Goal: Check status: Check status

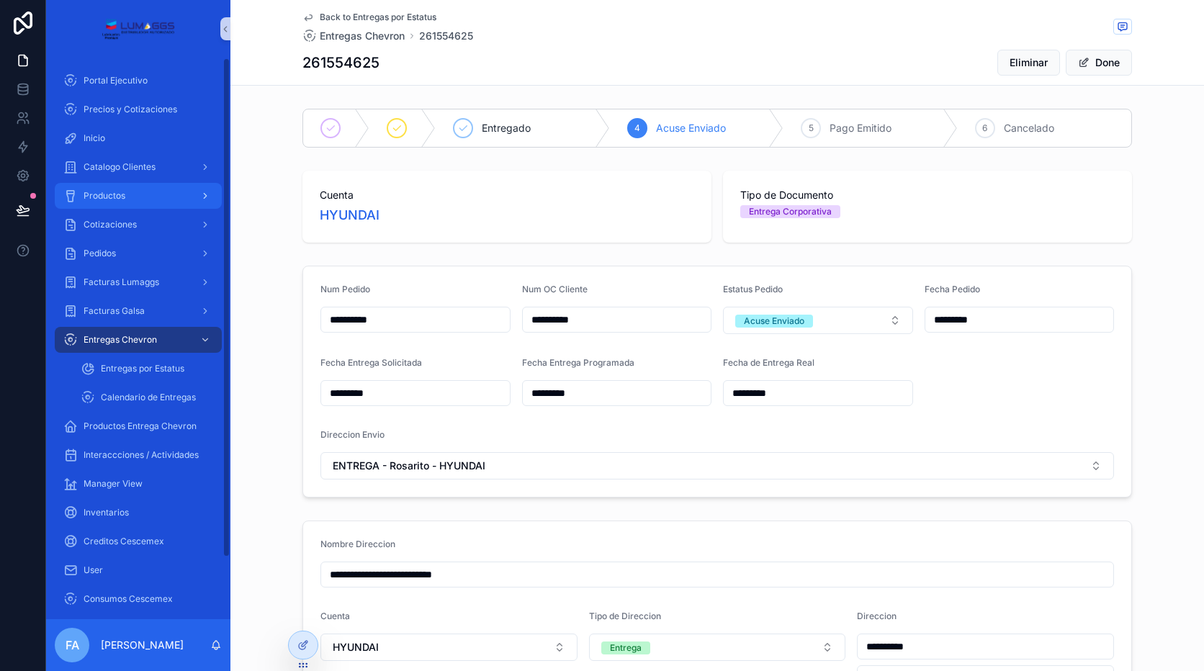
scroll to position [648, 0]
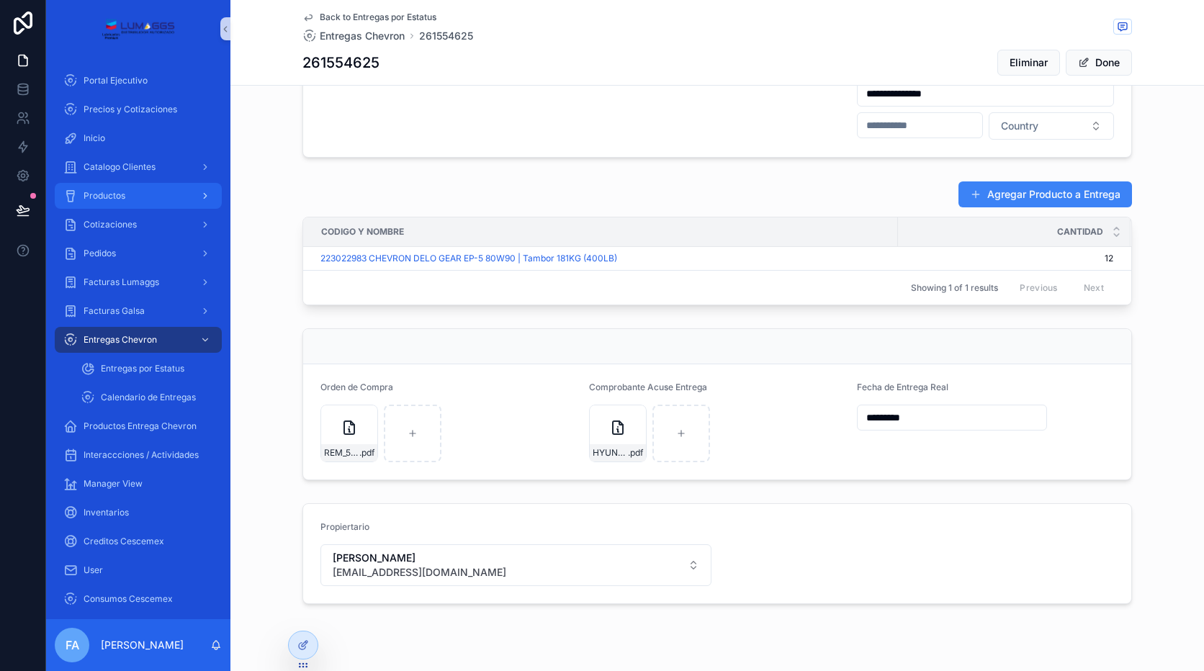
click at [132, 197] on div "Productos" at bounding box center [138, 195] width 150 height 23
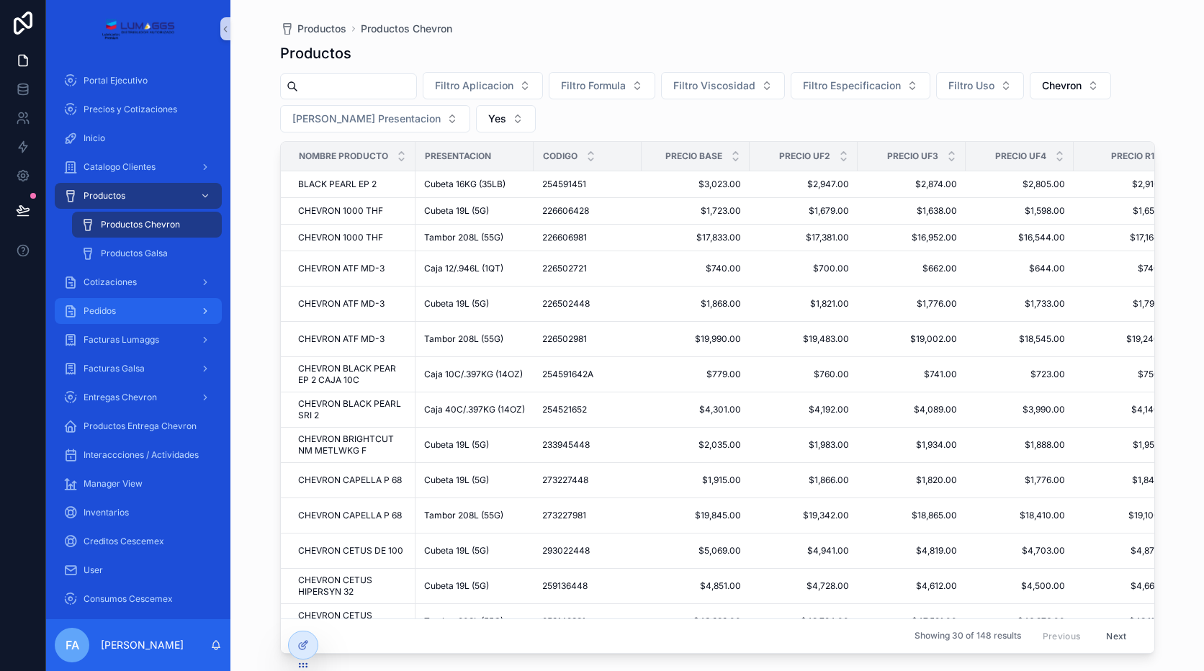
click at [103, 310] on span "Pedidos" at bounding box center [100, 311] width 32 height 12
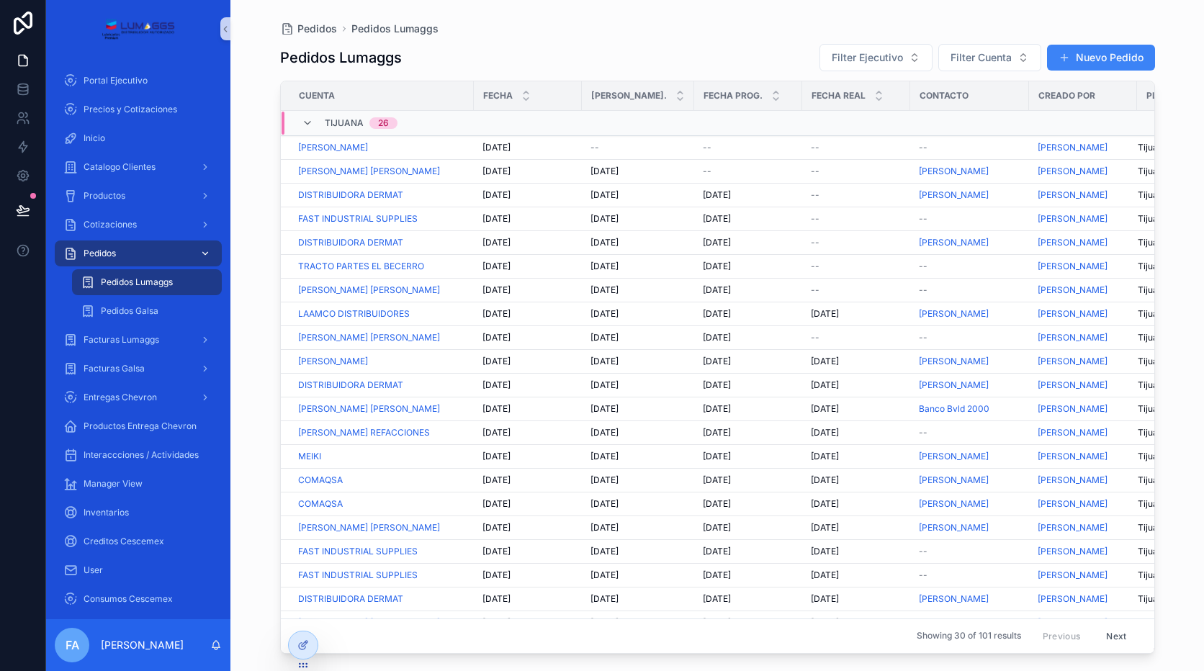
click at [130, 278] on span "Pedidos Lumaggs" at bounding box center [137, 283] width 72 height 12
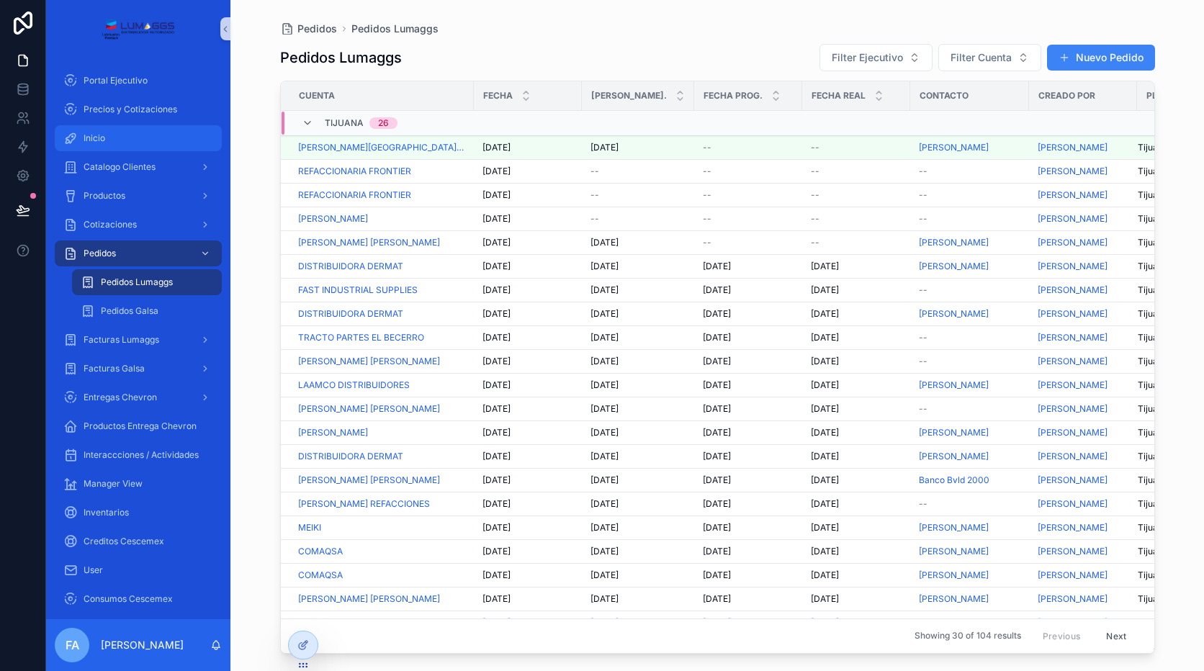
click at [91, 130] on div "Inicio" at bounding box center [138, 138] width 150 height 23
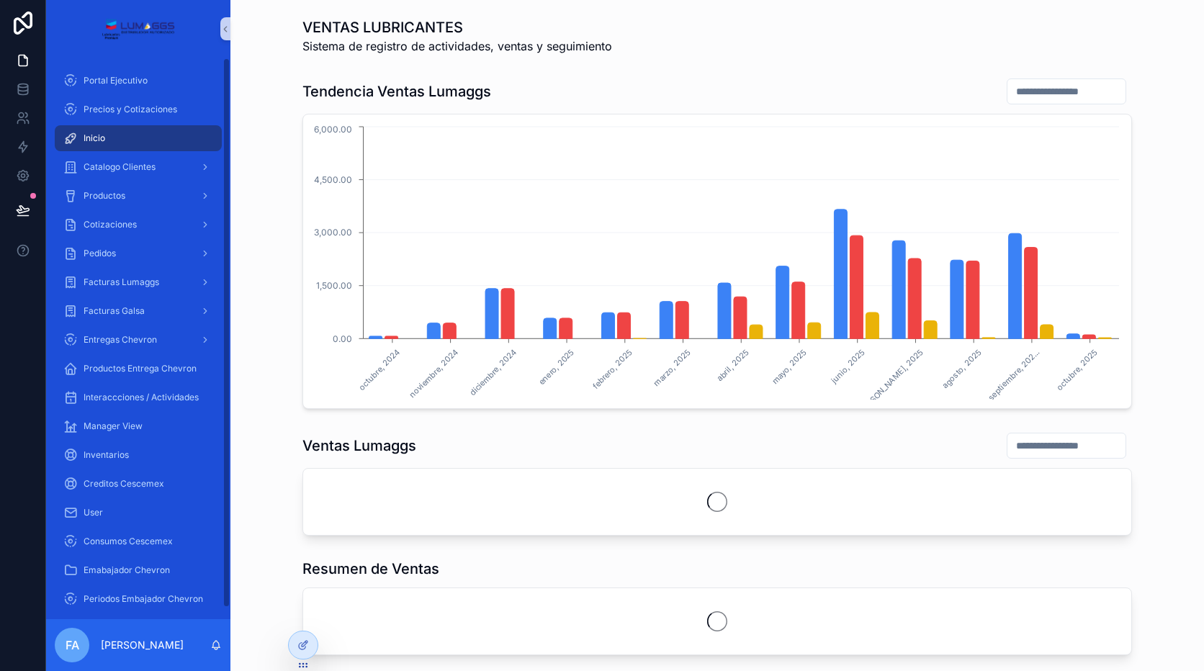
click at [160, 137] on div "Inicio" at bounding box center [138, 138] width 150 height 23
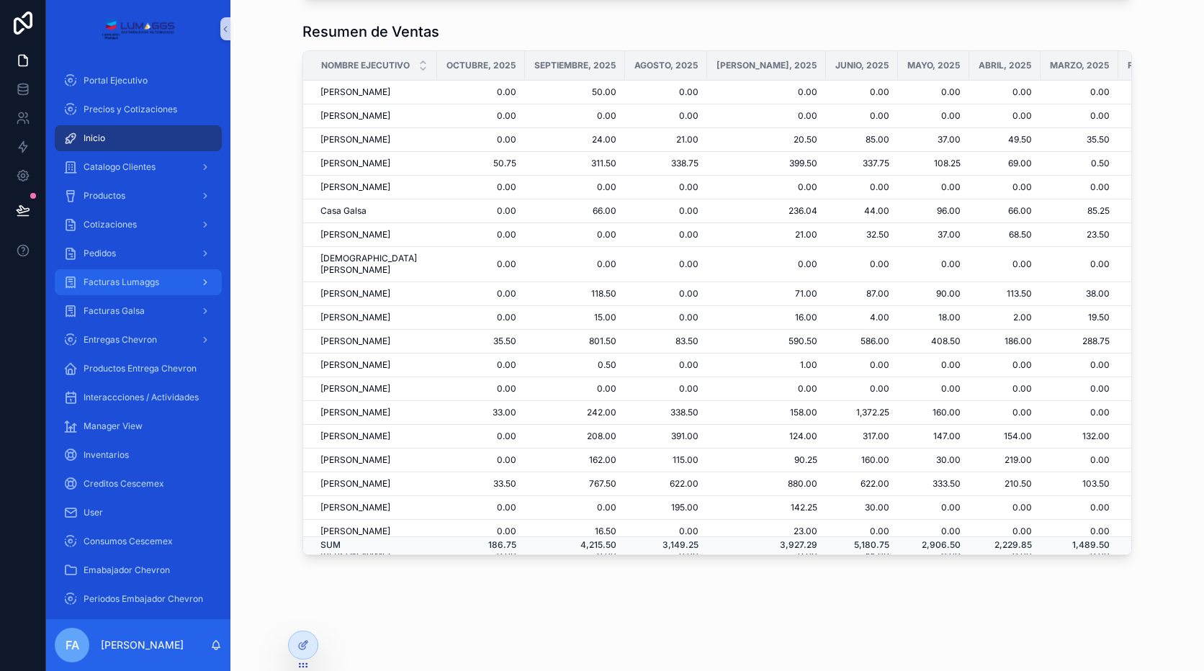
click at [122, 280] on span "Facturas Lumaggs" at bounding box center [122, 283] width 76 height 12
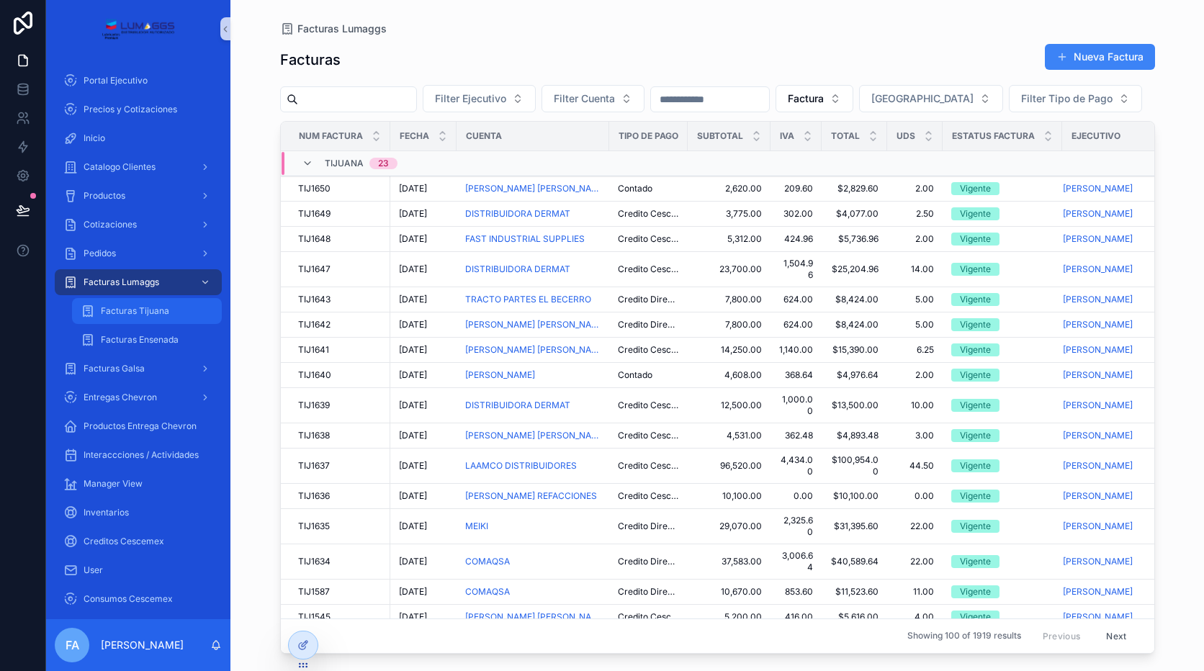
click at [135, 316] on span "Facturas Tijuana" at bounding box center [135, 311] width 68 height 12
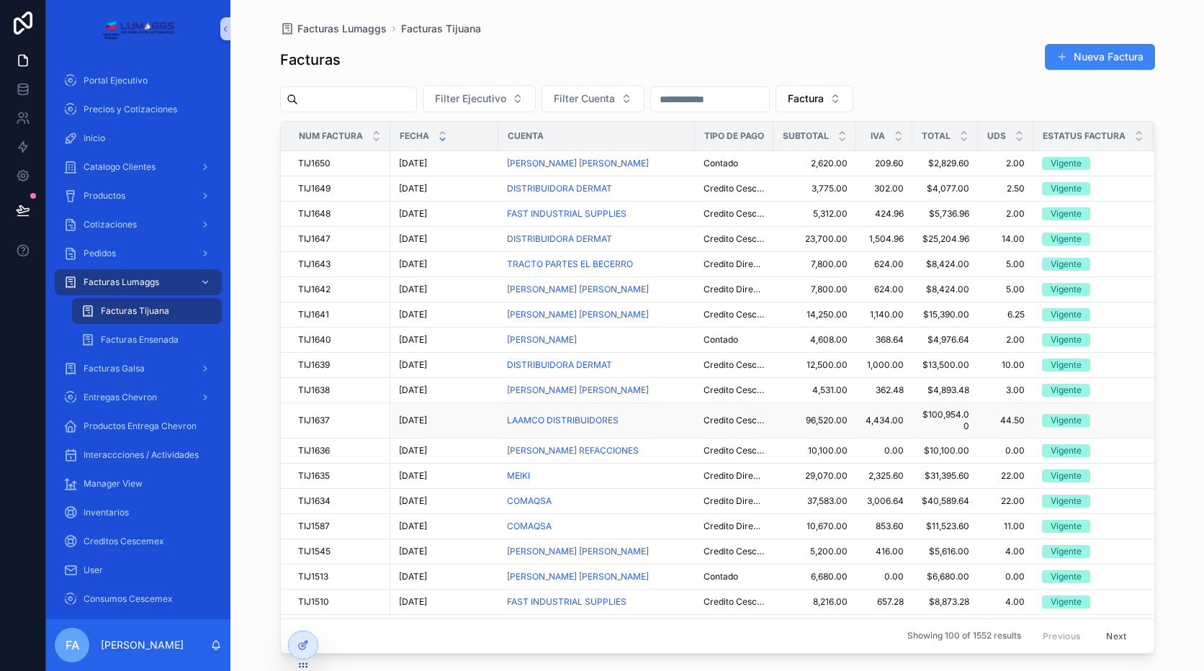
click at [415, 419] on span "[DATE]" at bounding box center [413, 421] width 28 height 12
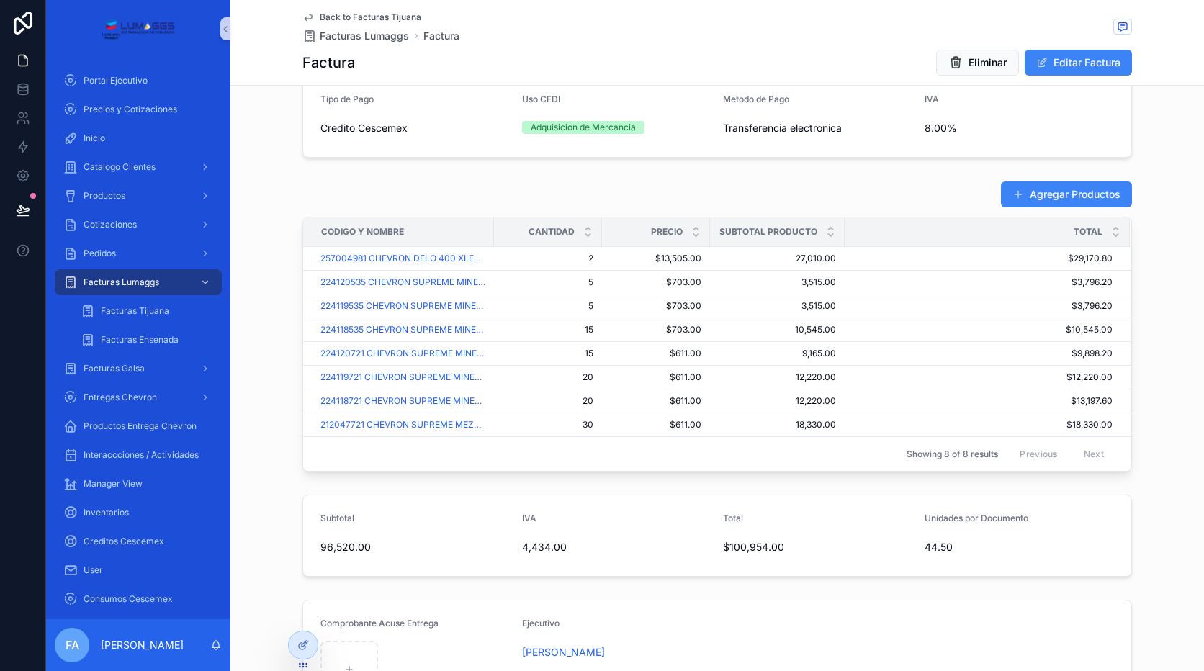
scroll to position [416, 0]
click at [594, 254] on td "2 2" at bounding box center [548, 260] width 108 height 24
click at [587, 257] on span "2" at bounding box center [548, 260] width 91 height 12
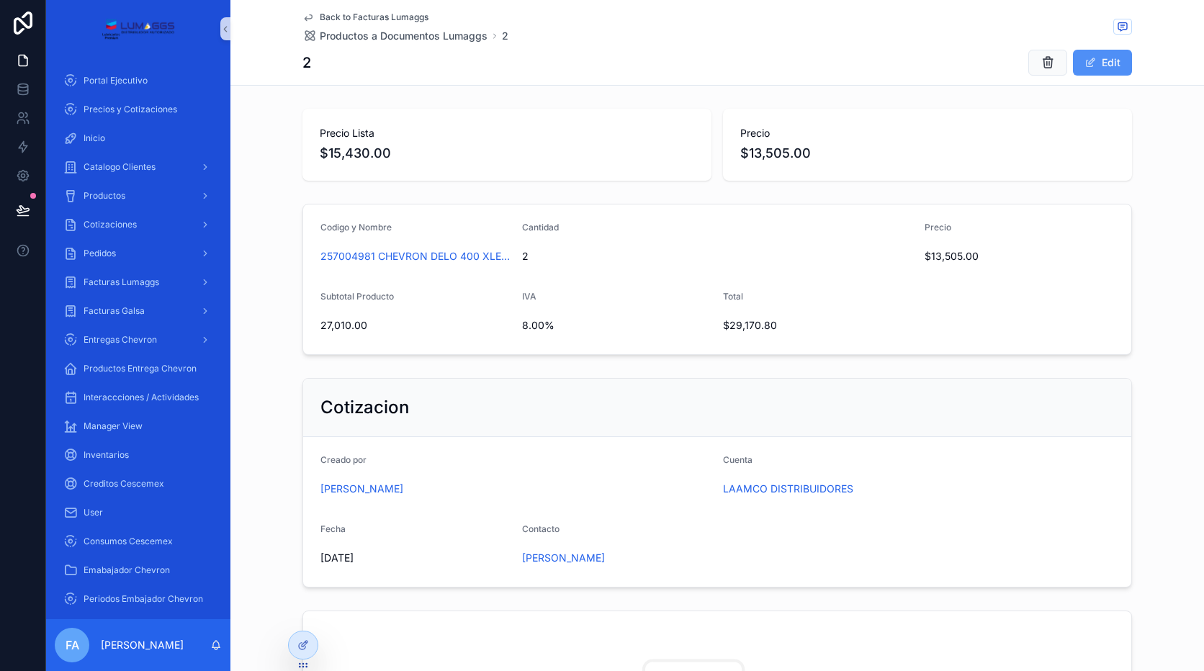
click at [1088, 63] on span "scrollable content" at bounding box center [1091, 63] width 12 height 12
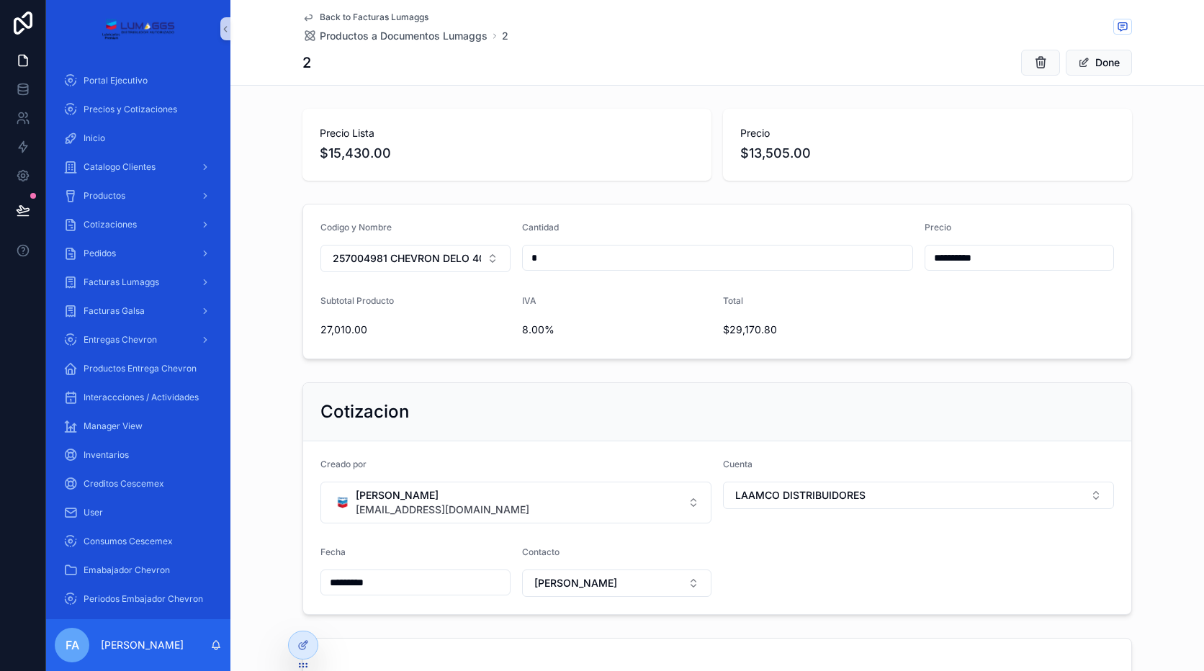
click at [393, 14] on span "Back to Facturas Lumaggs" at bounding box center [374, 18] width 109 height 12
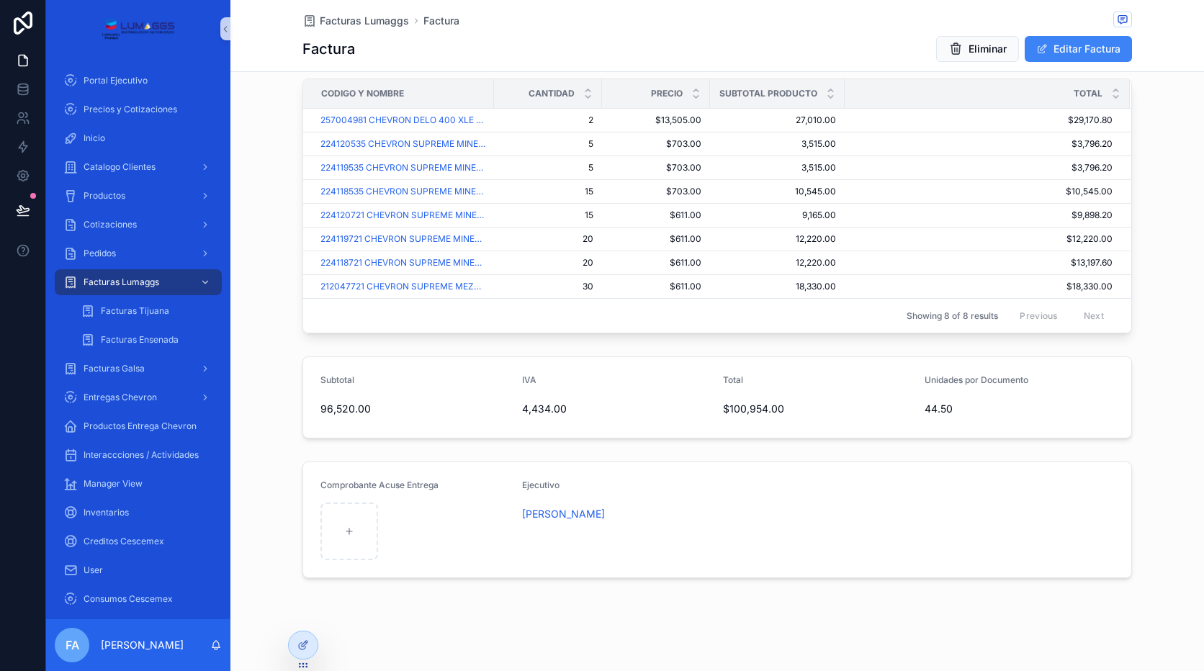
scroll to position [546, 0]
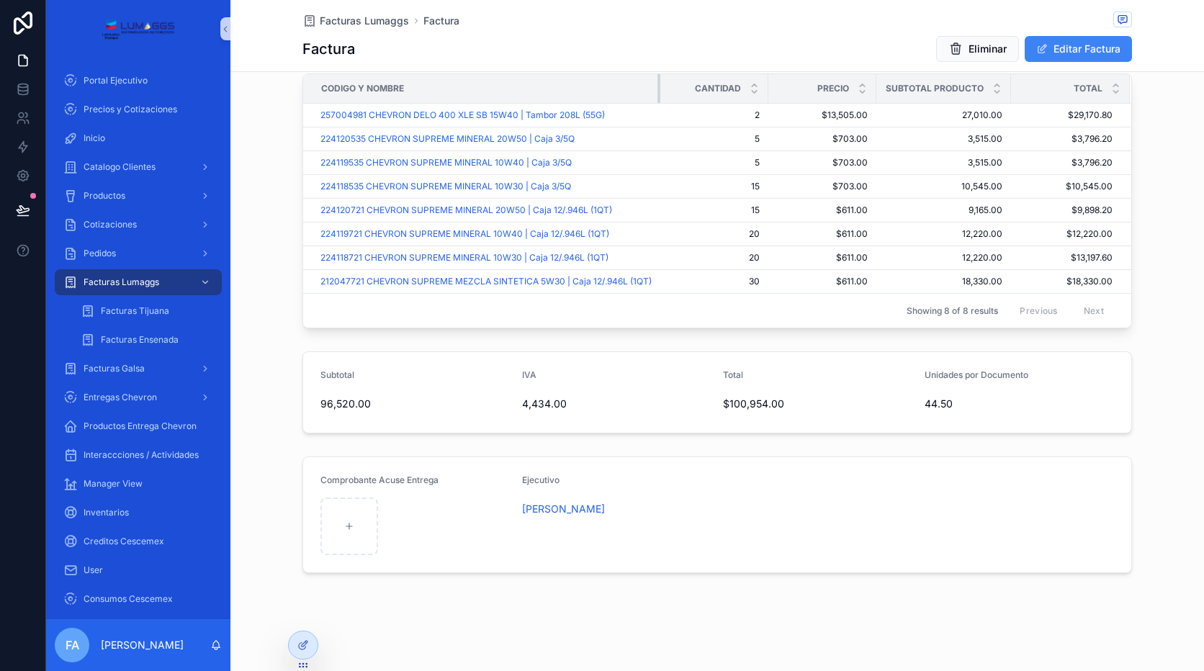
drag, startPoint x: 488, startPoint y: 97, endPoint x: 666, endPoint y: 95, distance: 177.9
click at [666, 95] on tr "Codigo y Nombre Cantidad Precio Subtotal Producto Total" at bounding box center [717, 89] width 828 height 30
click at [545, 109] on span "257004981 CHEVRON DELO 400 XLE SB 15W40 | Tambor 208L (55G)" at bounding box center [463, 115] width 285 height 12
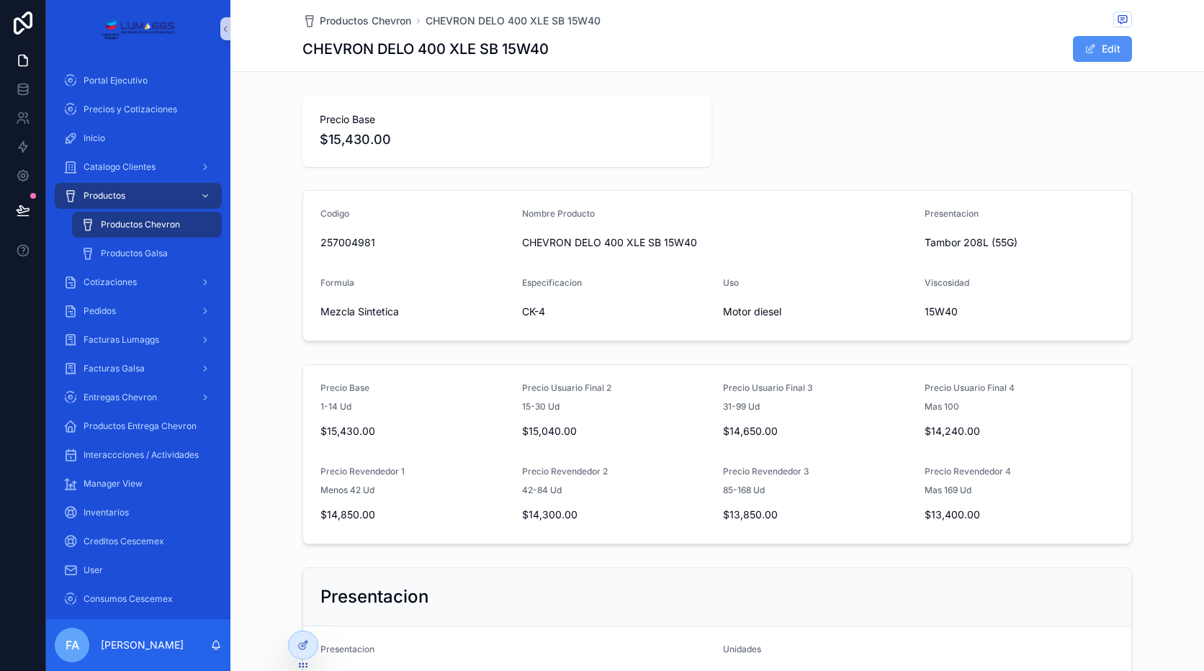
click at [1091, 57] on button "Edit" at bounding box center [1102, 49] width 59 height 26
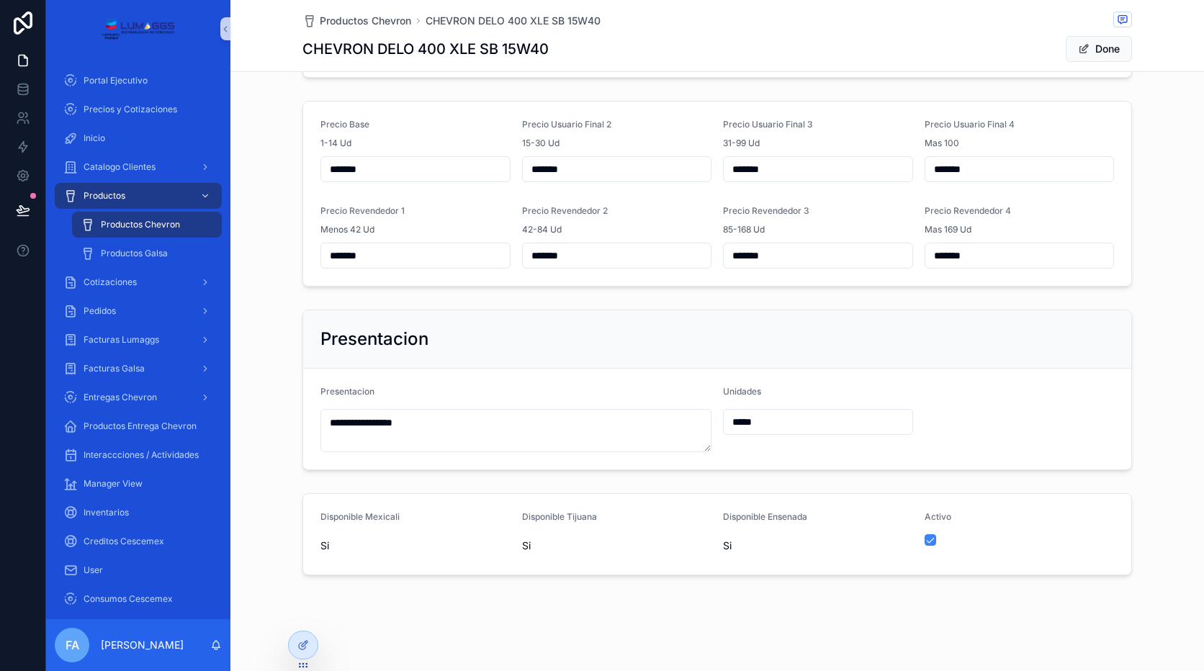
scroll to position [273, 0]
click at [957, 387] on form "**********" at bounding box center [717, 417] width 828 height 101
click at [1098, 40] on button "Done" at bounding box center [1099, 49] width 66 height 26
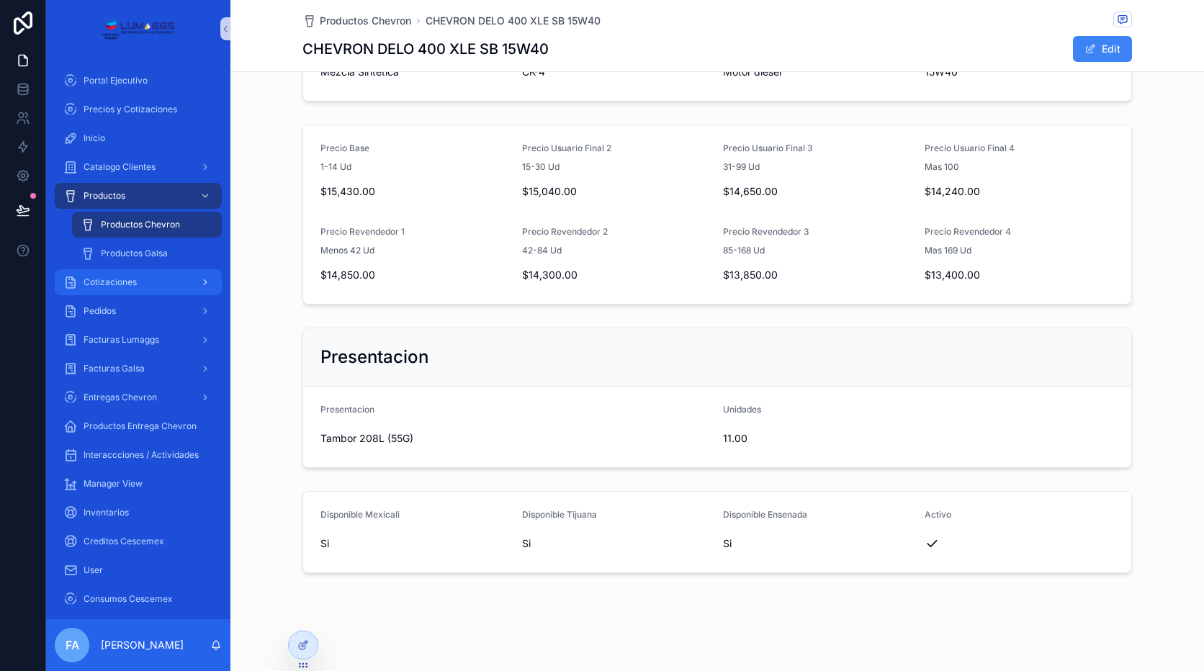
click at [125, 278] on span "Cotizaciones" at bounding box center [110, 283] width 53 height 12
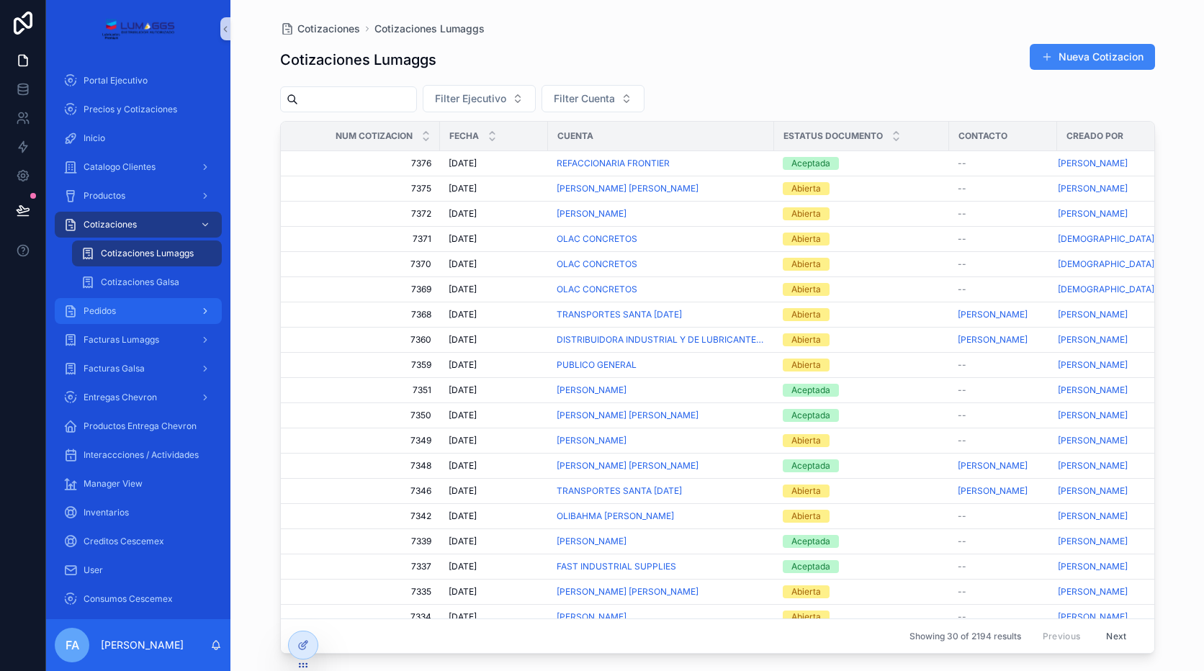
click at [129, 308] on div "Pedidos" at bounding box center [138, 311] width 150 height 23
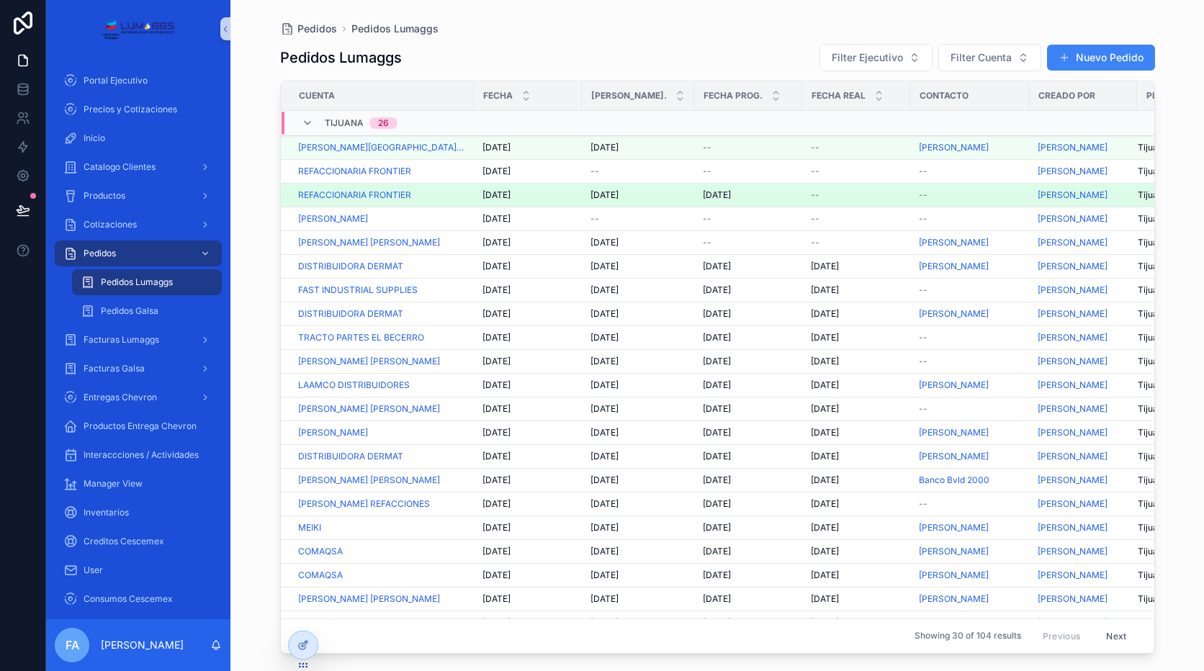
click at [609, 195] on span "[DATE]" at bounding box center [605, 195] width 28 height 12
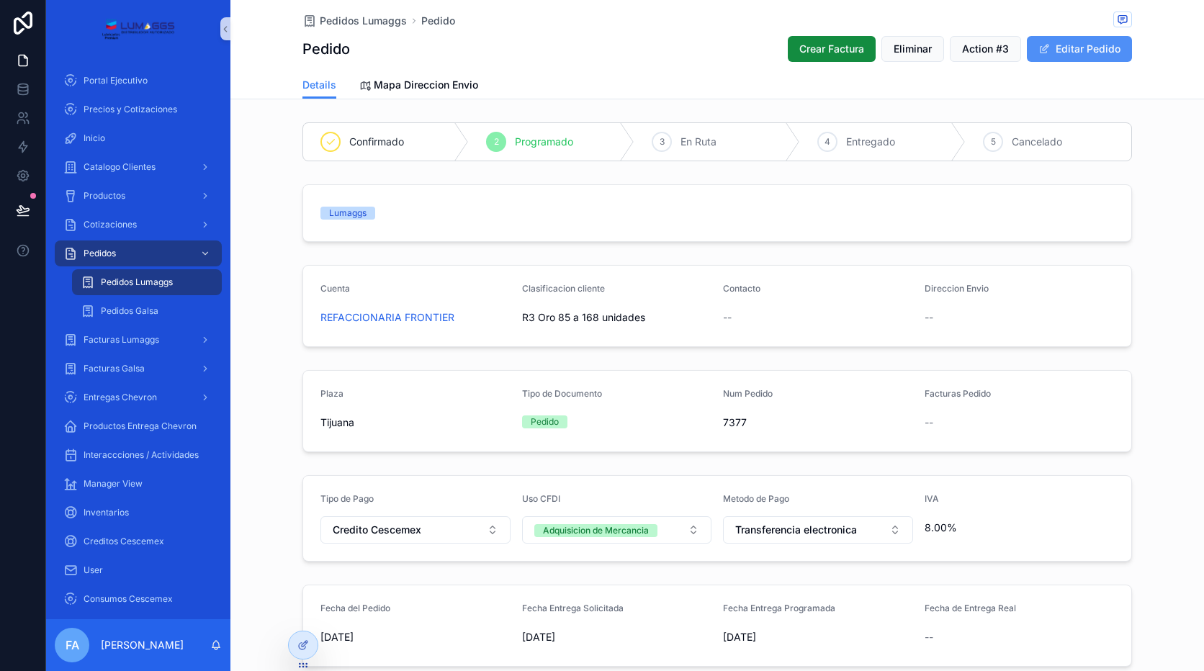
click at [1074, 54] on button "Editar Pedido" at bounding box center [1079, 49] width 105 height 26
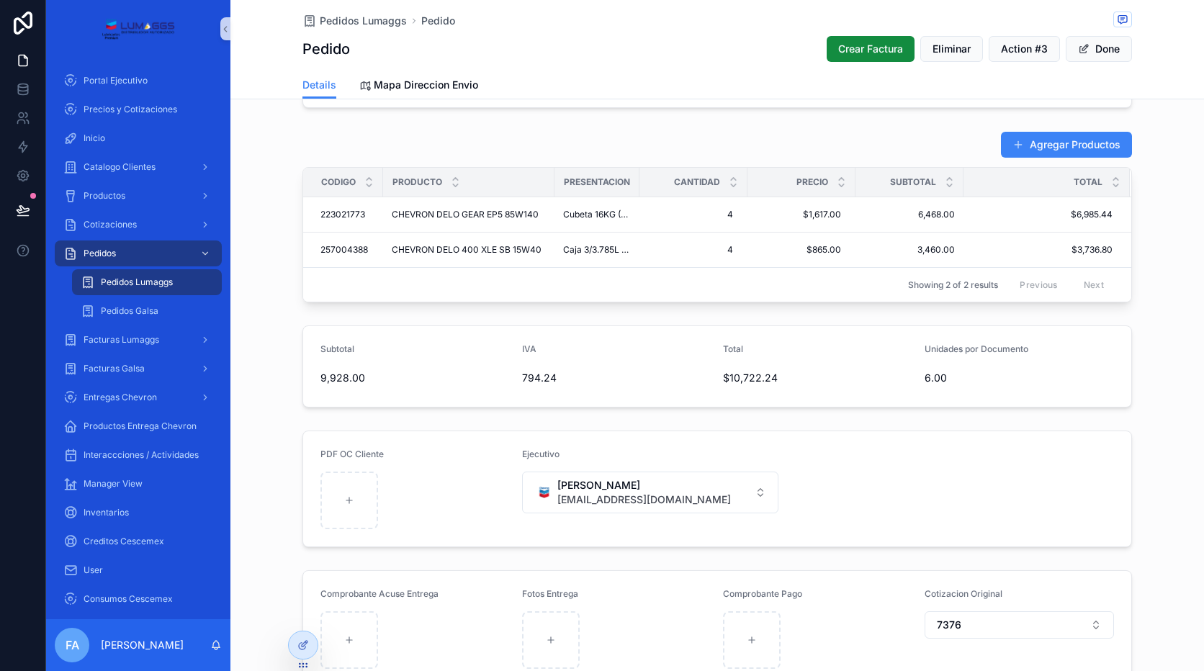
scroll to position [72, 0]
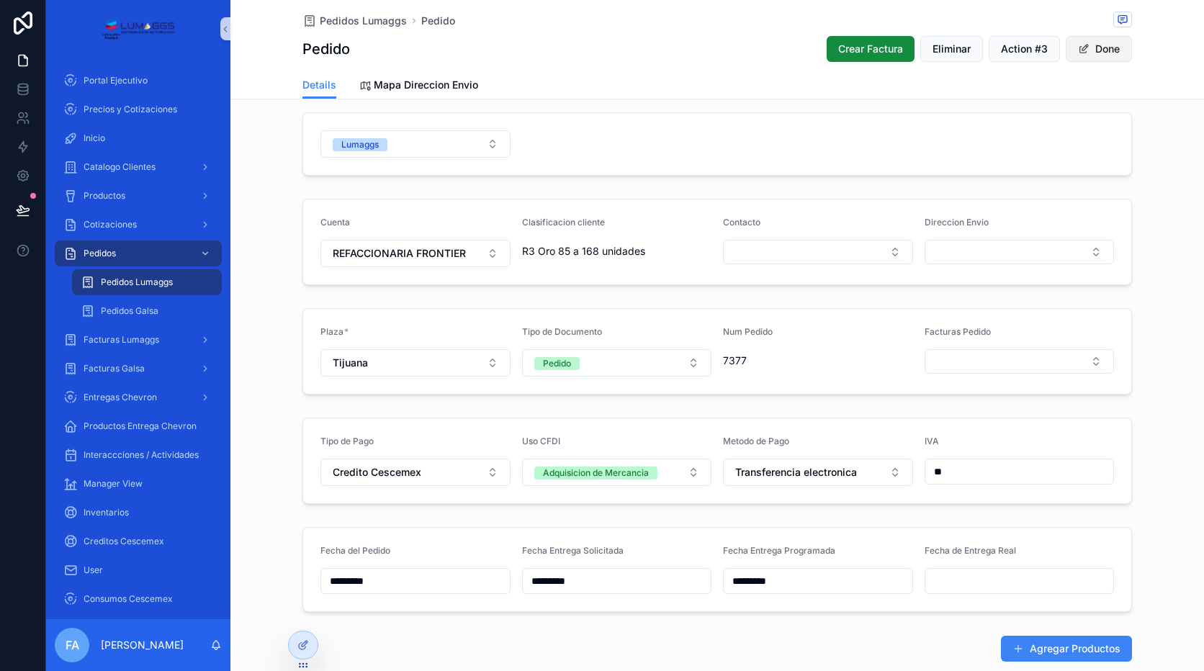
click at [1111, 44] on button "Done" at bounding box center [1099, 49] width 66 height 26
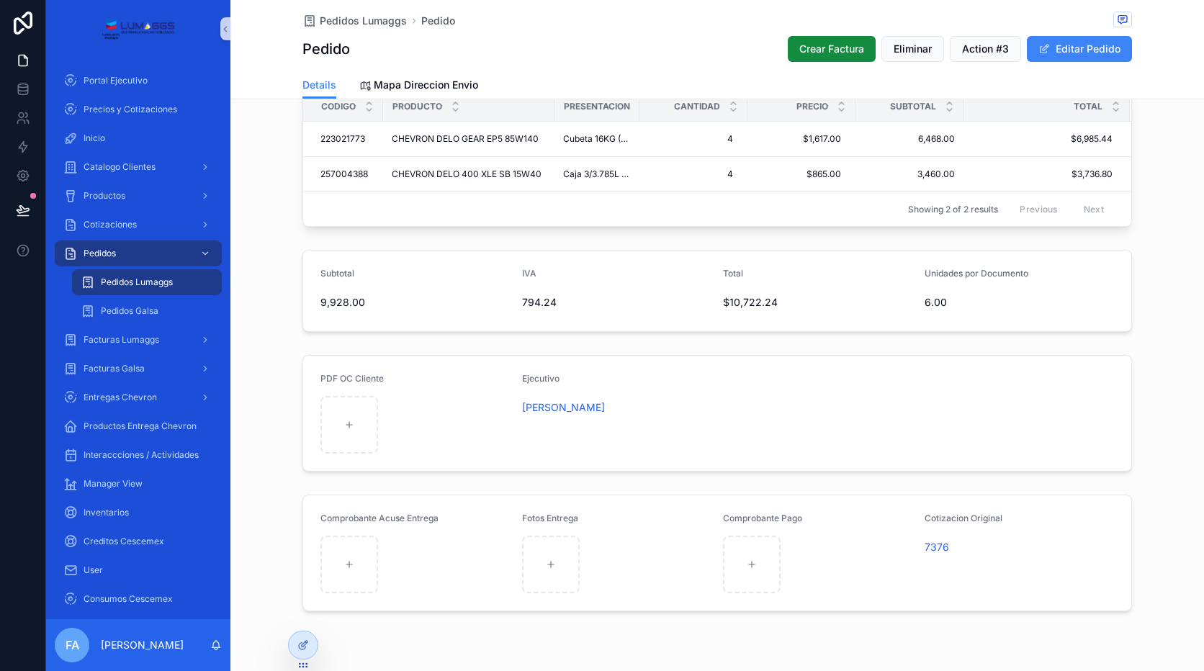
scroll to position [673, 0]
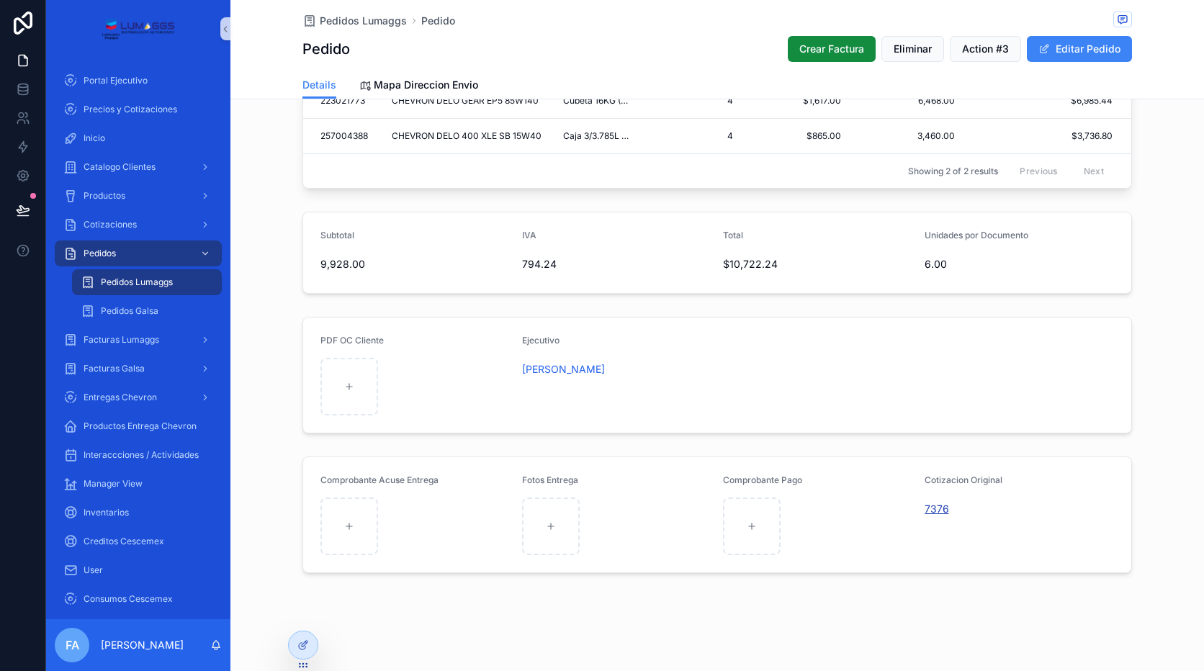
click at [928, 509] on span "7376" at bounding box center [937, 509] width 24 height 14
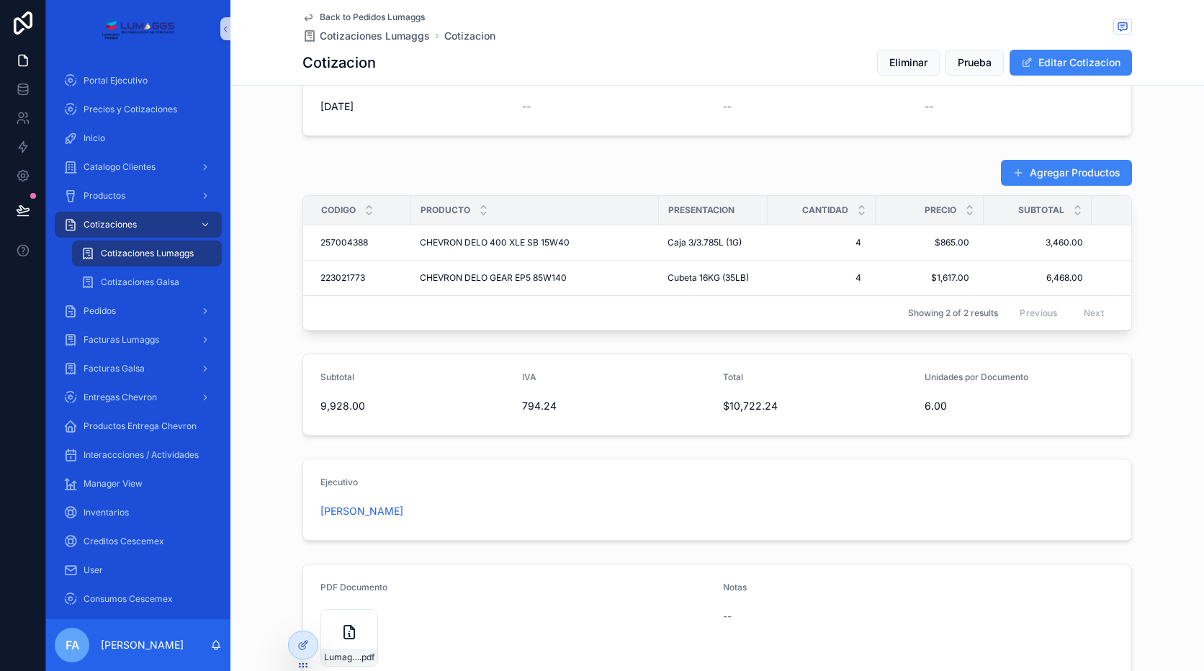
scroll to position [559, 0]
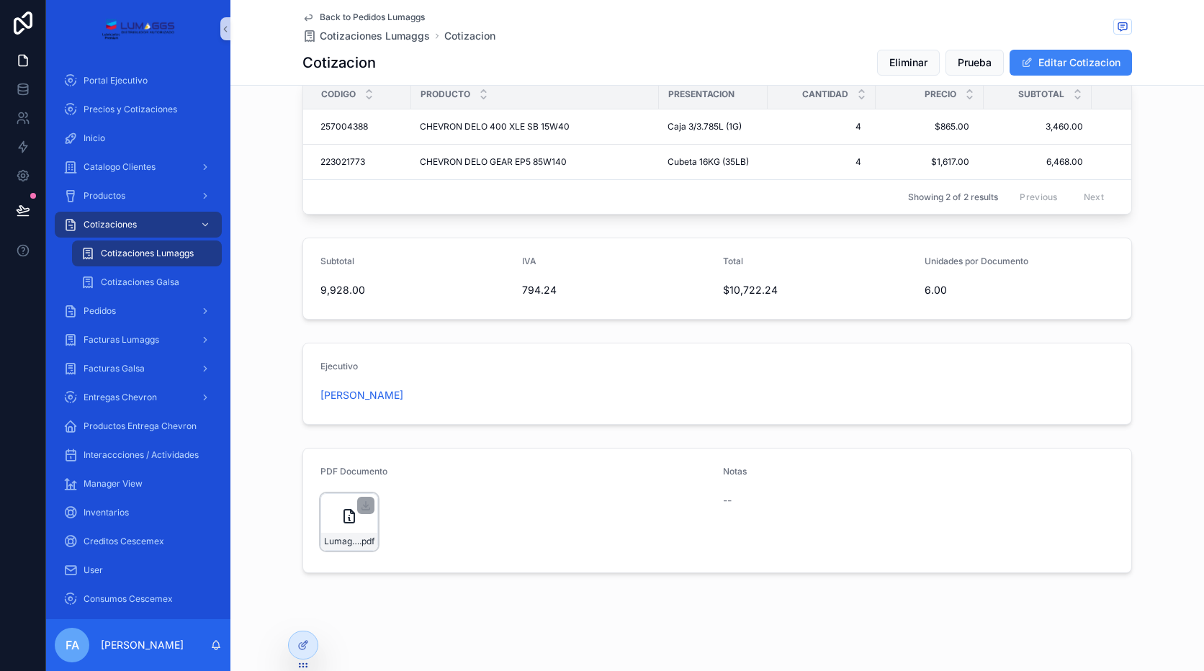
click at [357, 516] on div "Lumaggs-cotizacion-REFACCIONARIA-FRONTIER-Num-7376 .pdf" at bounding box center [350, 522] width 58 height 58
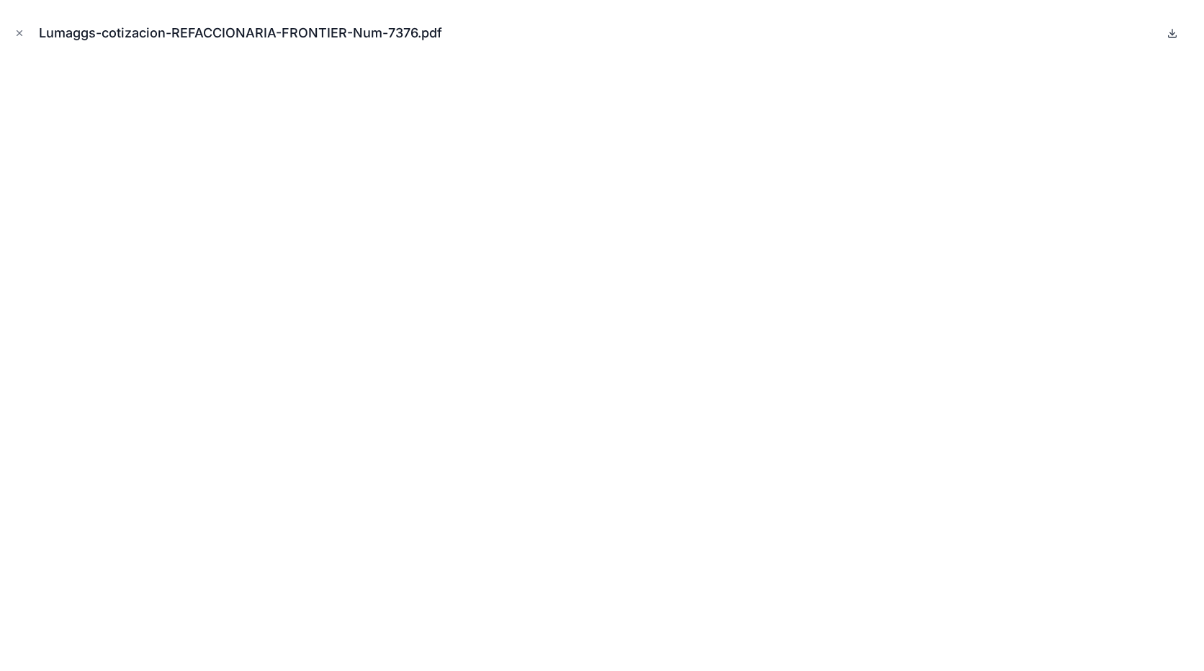
click at [1175, 33] on icon at bounding box center [1172, 33] width 5 height 2
click at [20, 34] on icon "Close modal" at bounding box center [19, 33] width 5 height 5
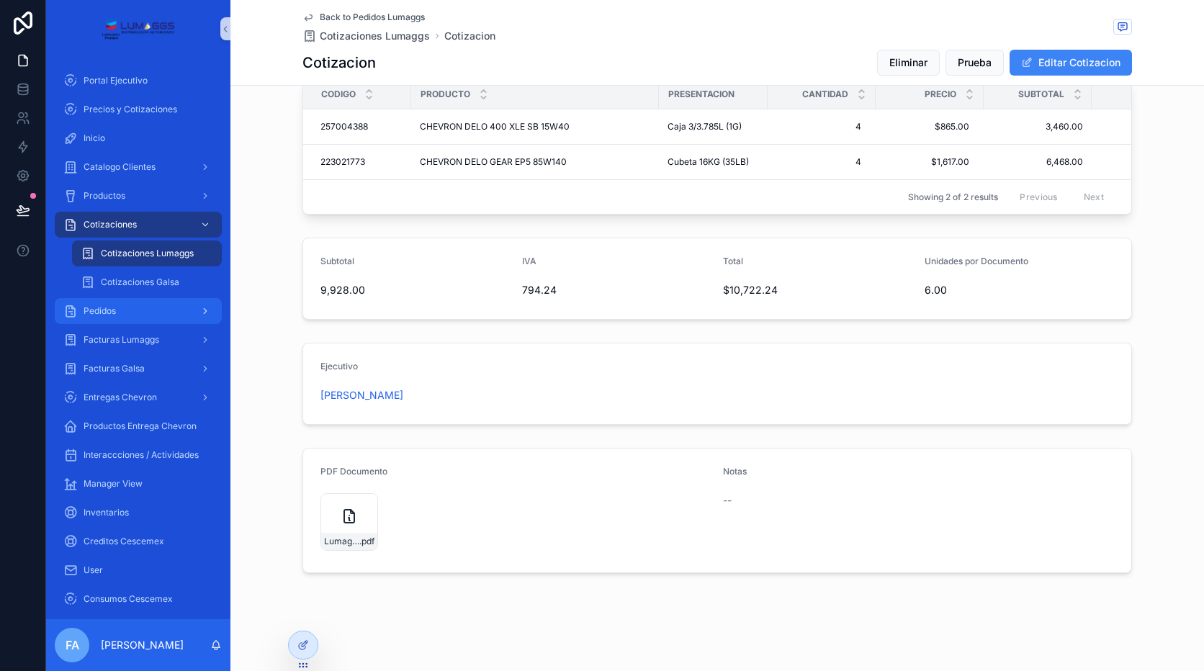
click at [112, 308] on span "Pedidos" at bounding box center [100, 311] width 32 height 12
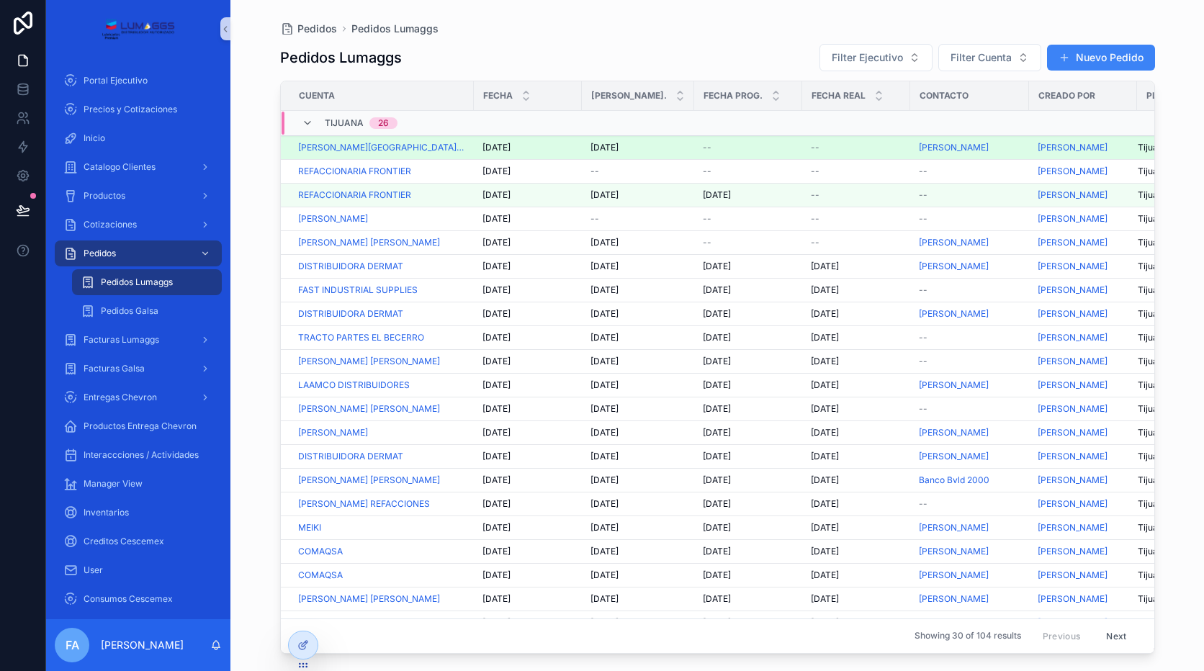
click at [606, 143] on span "[DATE]" at bounding box center [605, 148] width 28 height 12
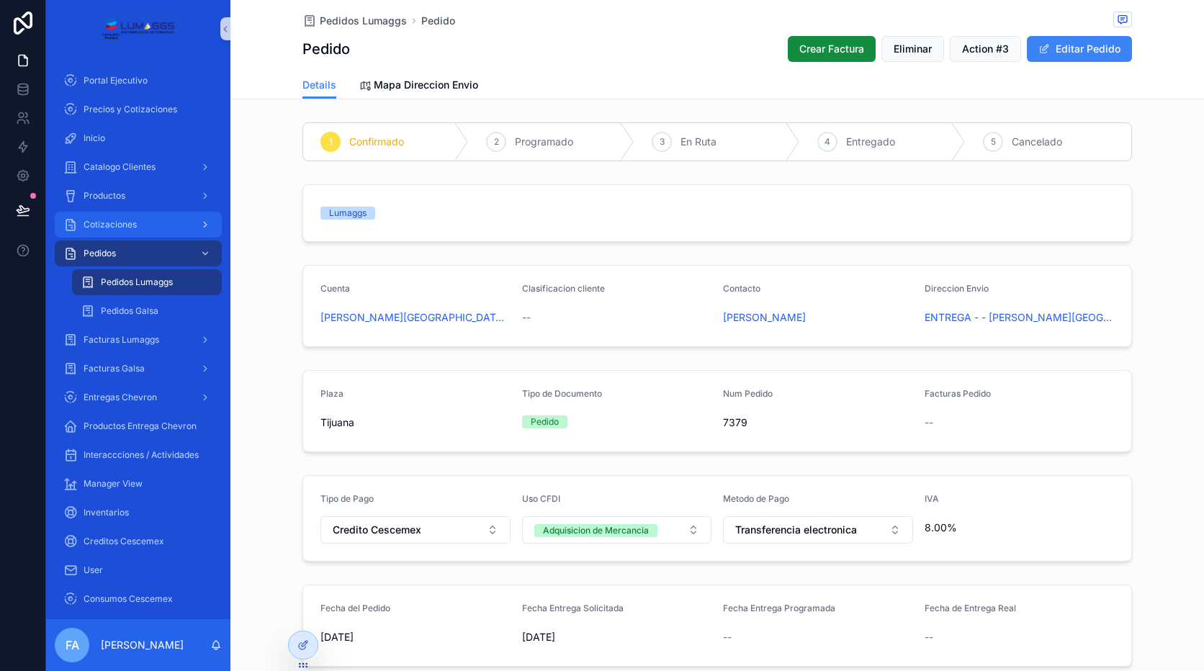
click at [140, 223] on div "Cotizaciones" at bounding box center [138, 224] width 150 height 23
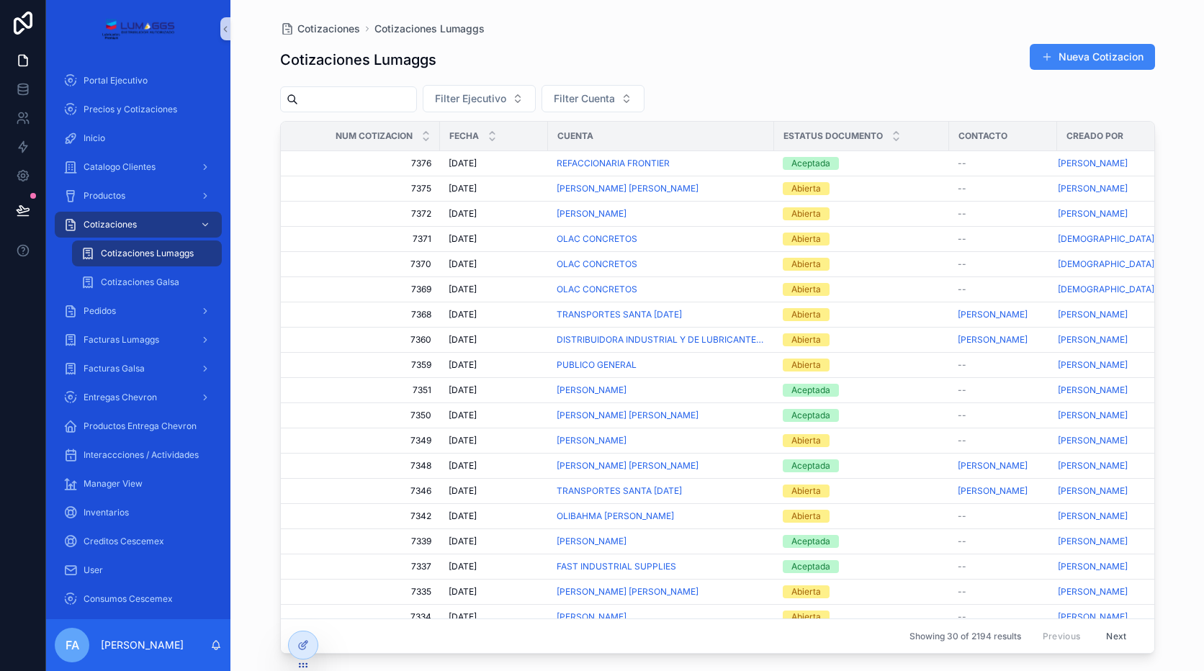
click at [124, 258] on span "Cotizaciones Lumaggs" at bounding box center [147, 254] width 93 height 12
click at [125, 308] on div "Pedidos" at bounding box center [138, 311] width 150 height 23
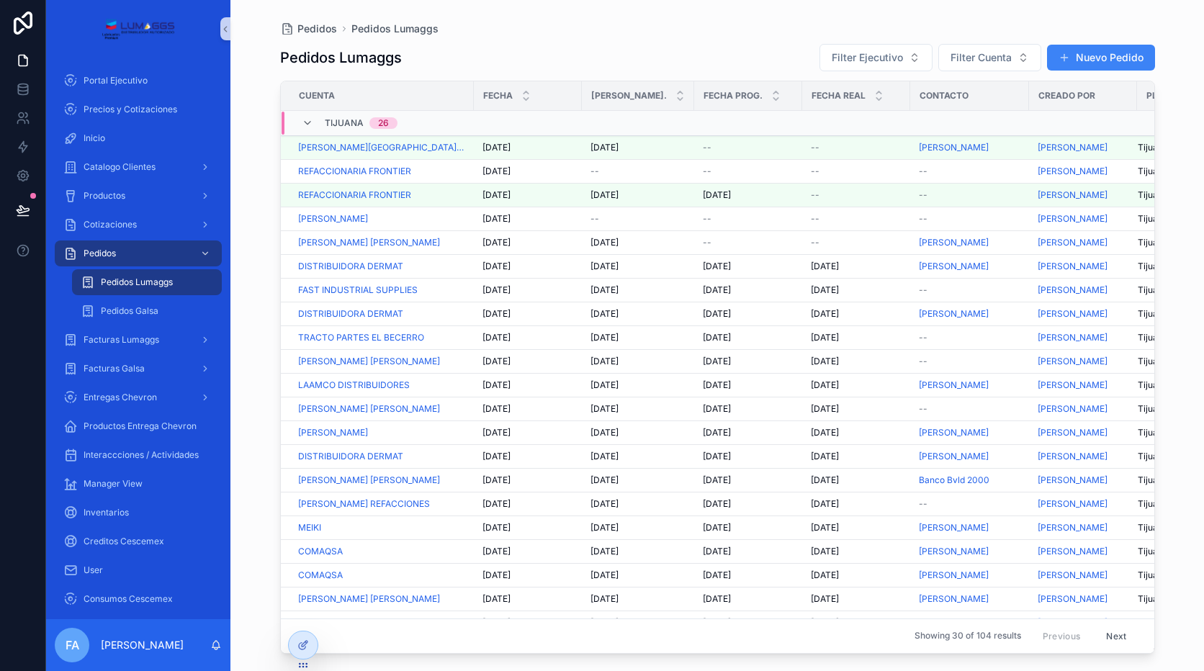
click at [143, 274] on div "Pedidos Lumaggs" at bounding box center [147, 282] width 133 height 23
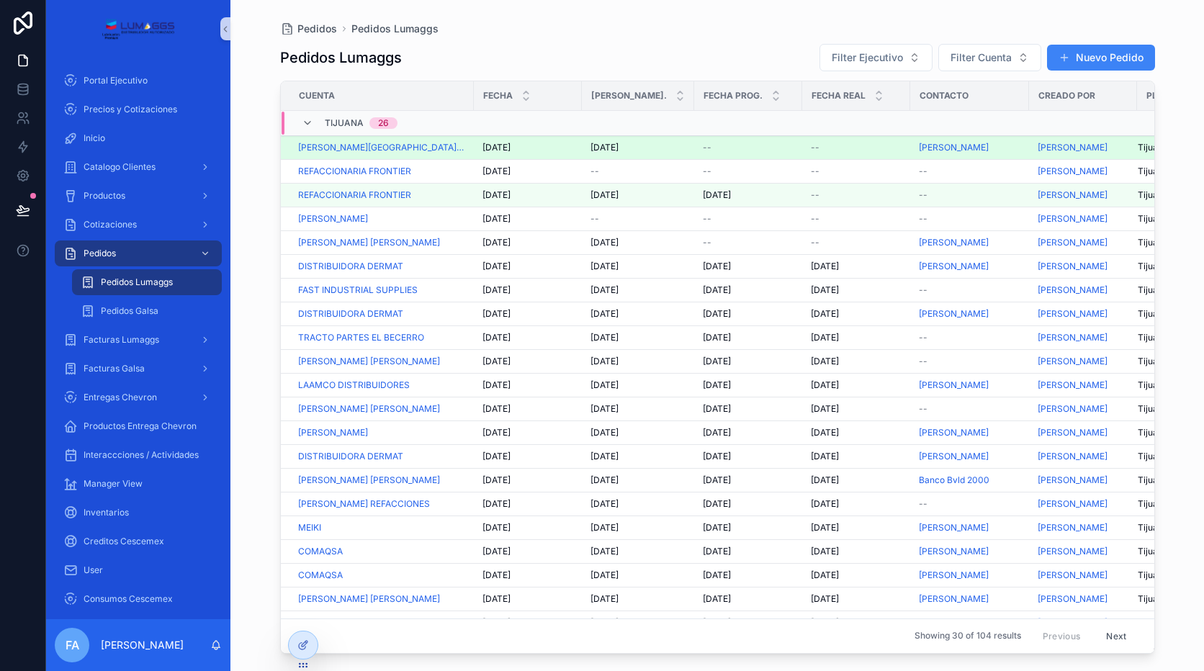
click at [611, 151] on span "[DATE]" at bounding box center [605, 148] width 28 height 12
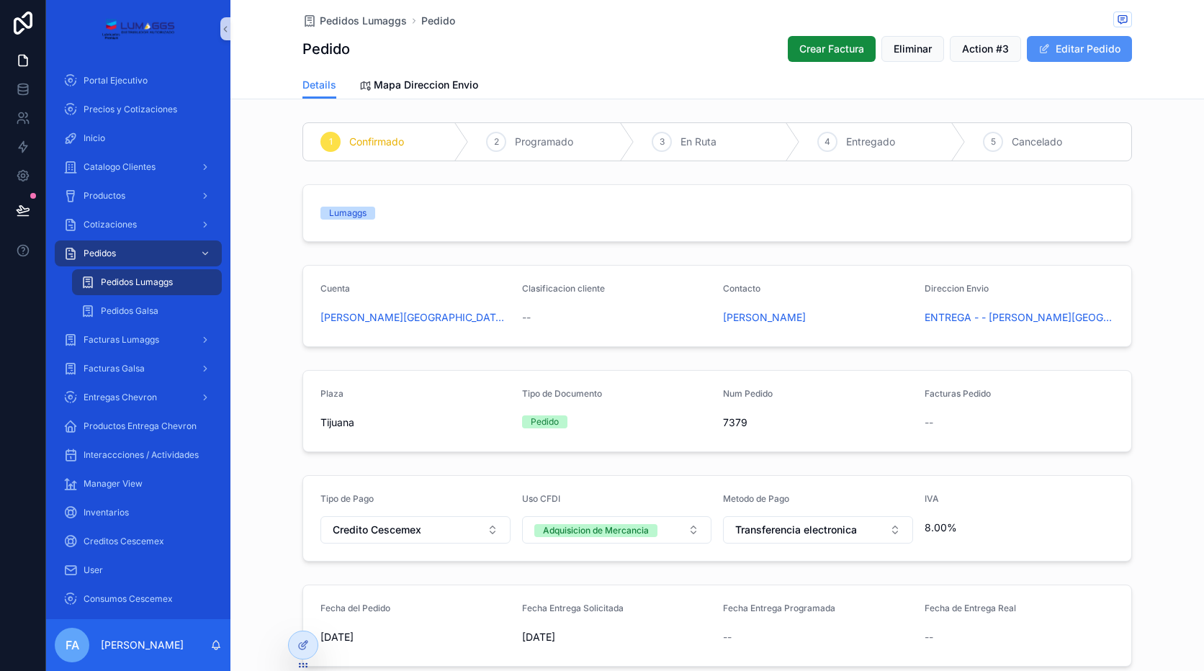
click at [1067, 48] on button "Editar Pedido" at bounding box center [1079, 49] width 105 height 26
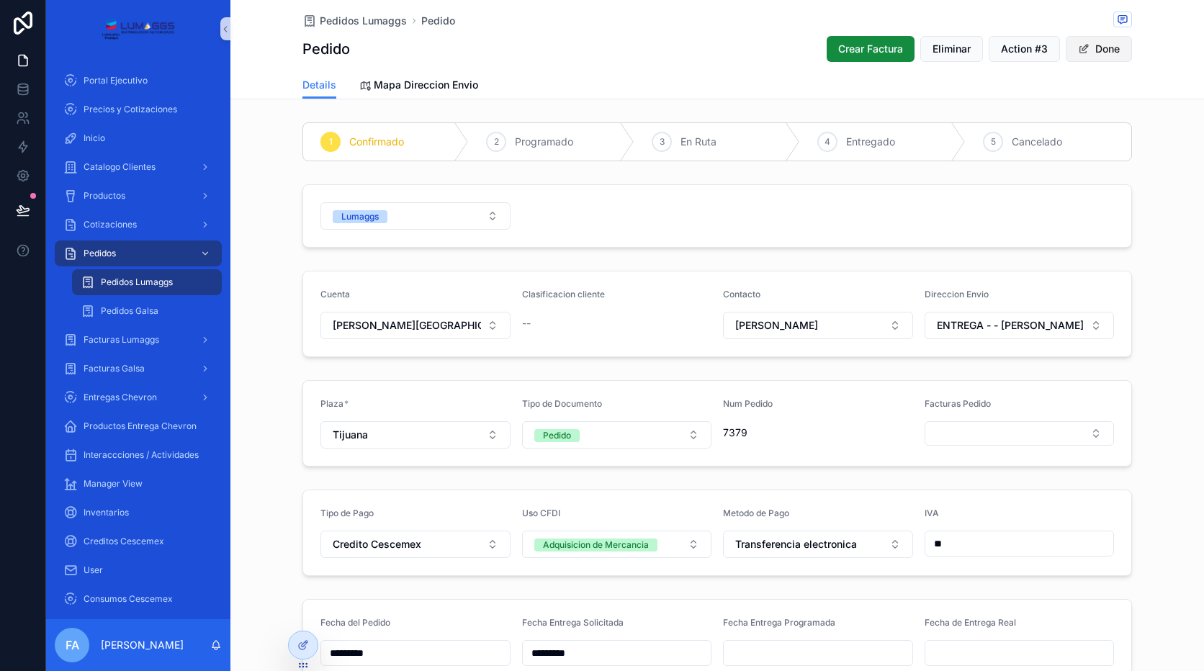
click at [1089, 53] on button "Done" at bounding box center [1099, 49] width 66 height 26
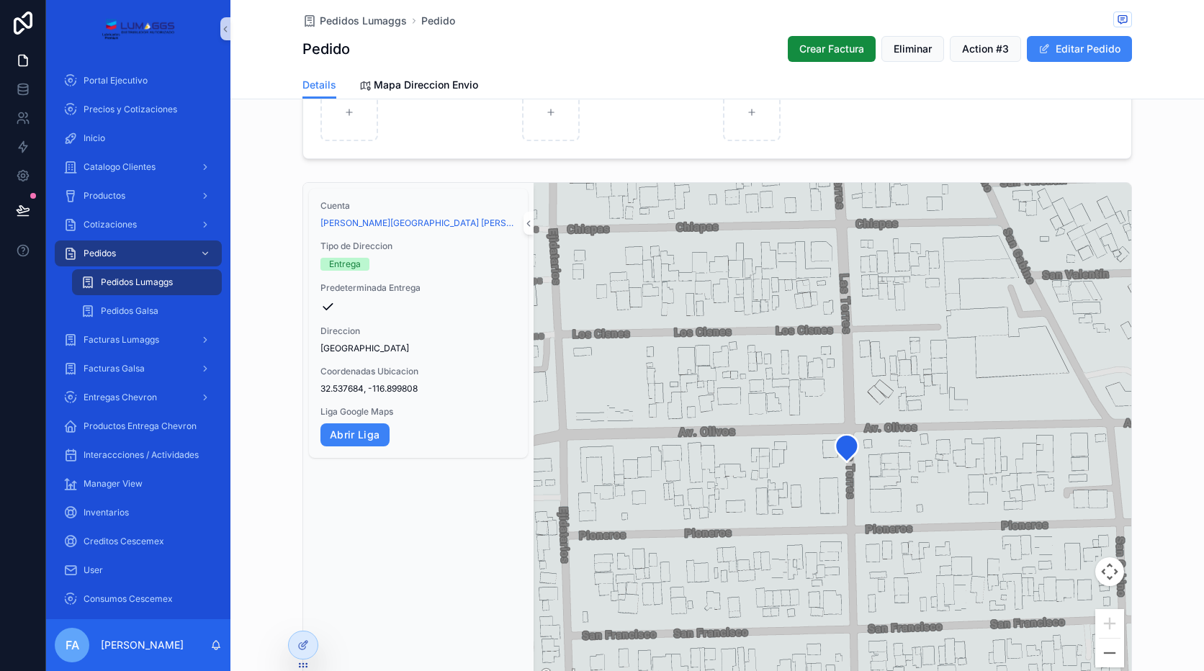
scroll to position [1224, 0]
